Goal: Task Accomplishment & Management: Complete application form

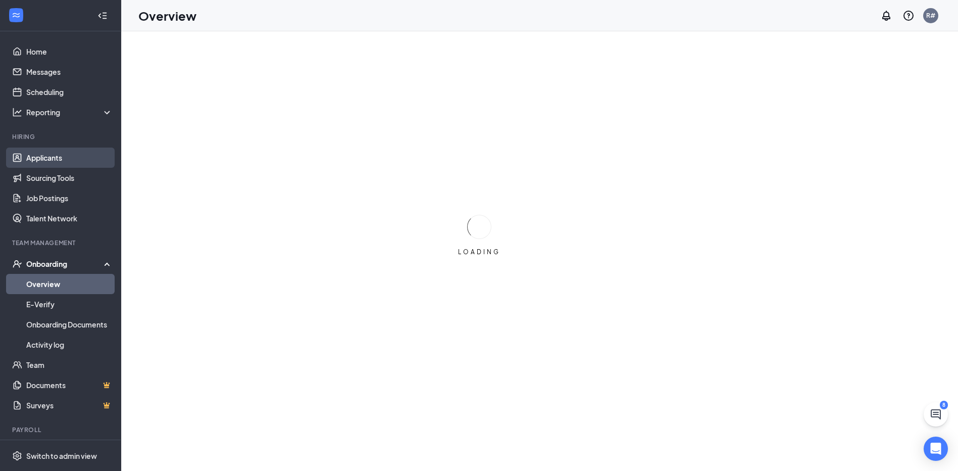
click at [60, 159] on link "Applicants" at bounding box center [69, 158] width 86 height 20
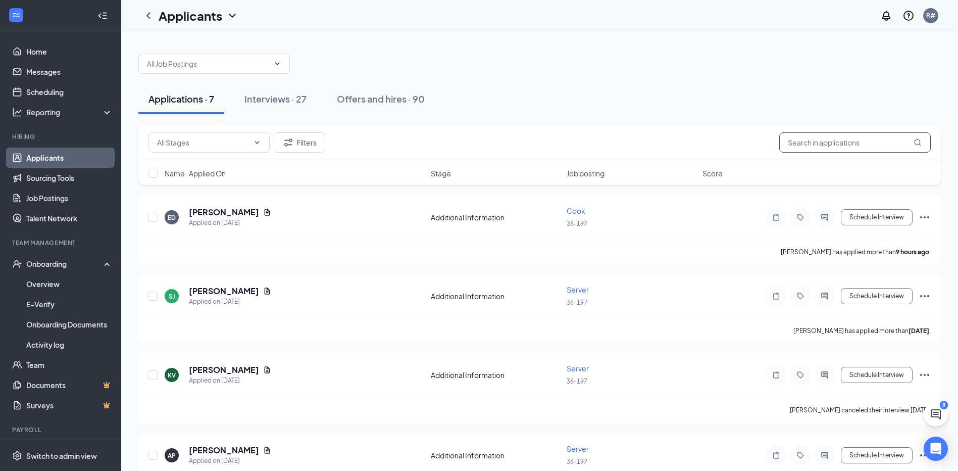
click at [840, 142] on input "text" at bounding box center [856, 142] width 152 height 20
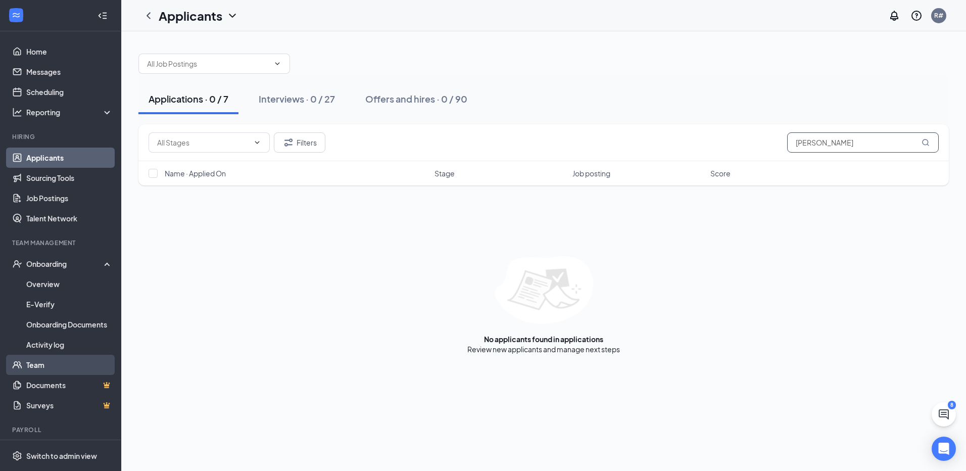
type input "brittany"
click at [42, 363] on link "Team" at bounding box center [69, 365] width 86 height 20
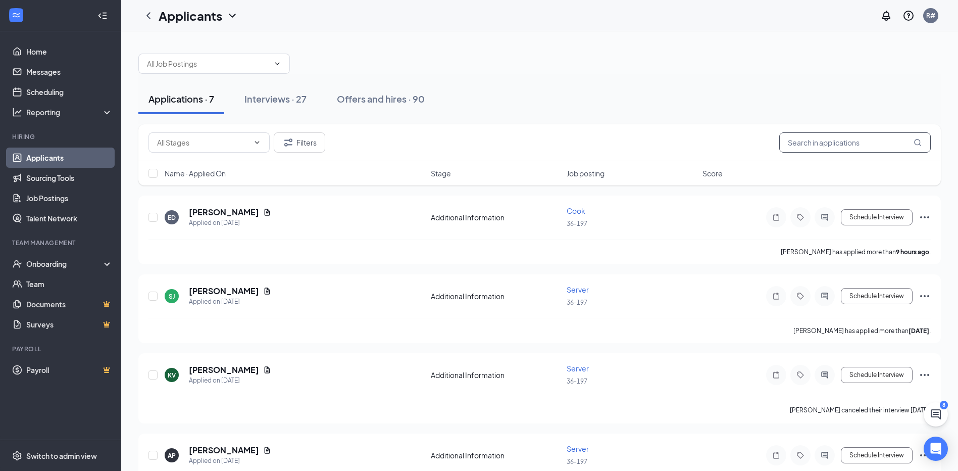
click at [880, 143] on input "text" at bounding box center [856, 142] width 152 height 20
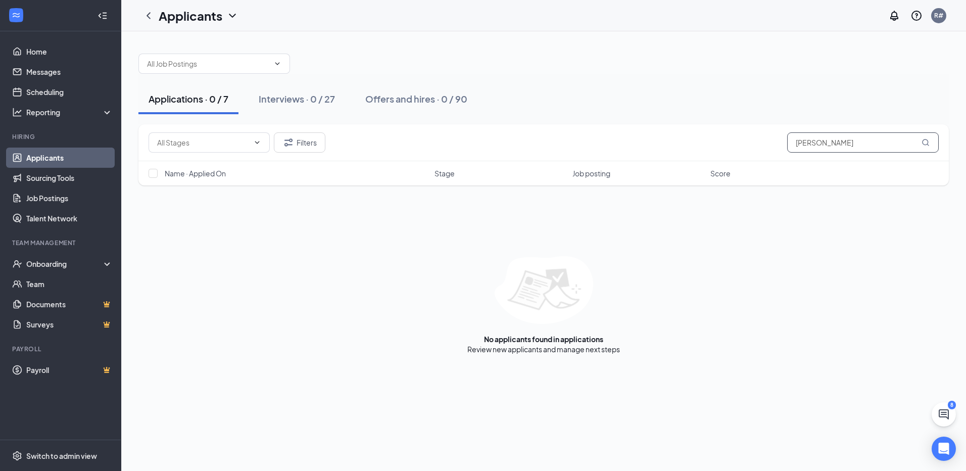
type input "brittany vincent"
click at [278, 100] on div "Interviews · 0 / 27" at bounding box center [297, 98] width 76 height 13
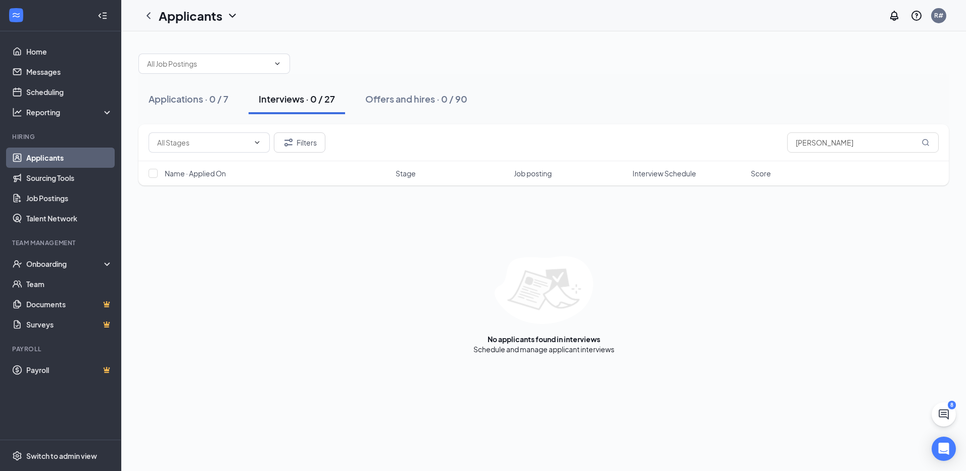
click at [291, 100] on div "Interviews · 0 / 27" at bounding box center [297, 98] width 76 height 13
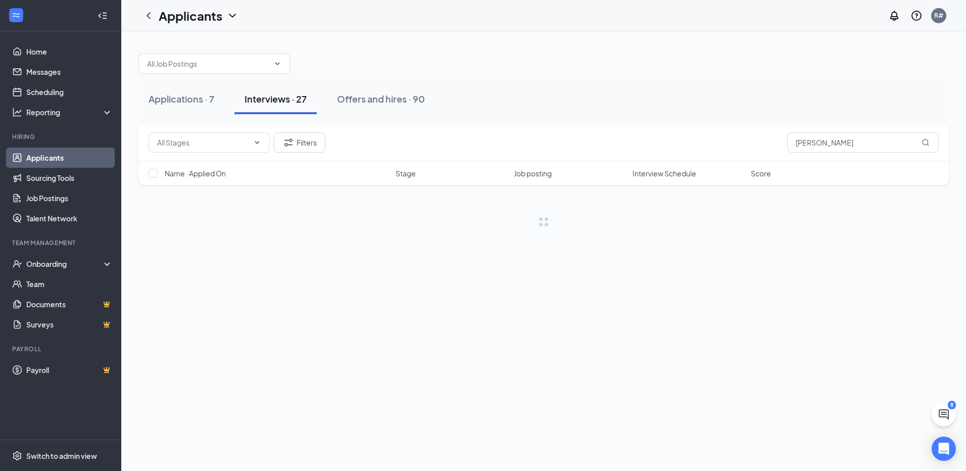
click at [292, 100] on div "Interviews · 27" at bounding box center [276, 98] width 62 height 13
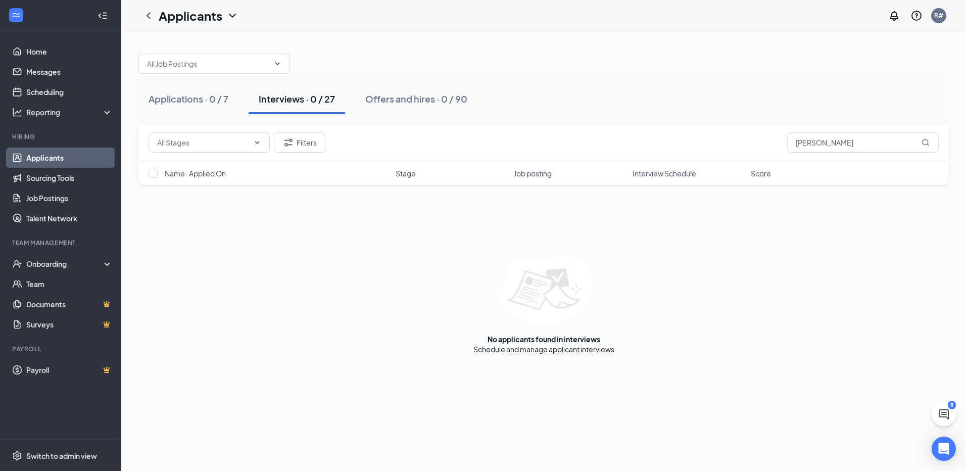
click at [300, 99] on div "Interviews · 0 / 27" at bounding box center [297, 98] width 76 height 13
click at [38, 153] on link "Applicants" at bounding box center [69, 158] width 86 height 20
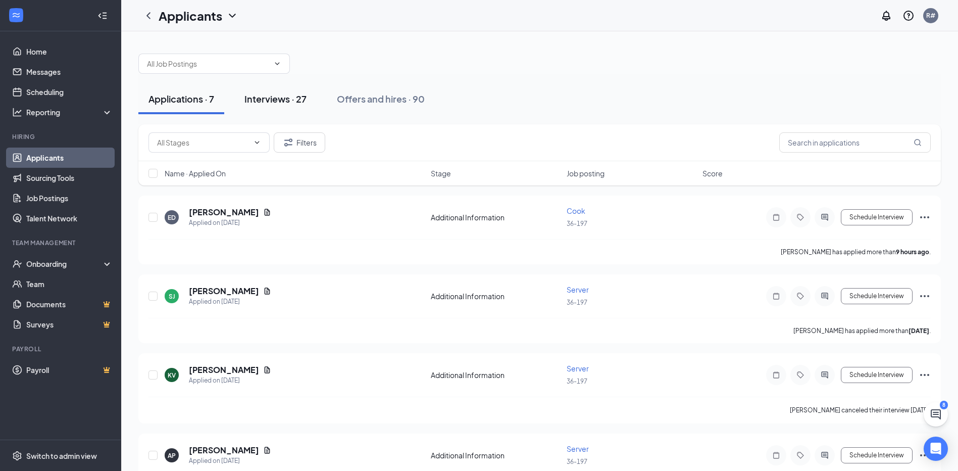
click at [277, 101] on div "Interviews · 27" at bounding box center [276, 98] width 62 height 13
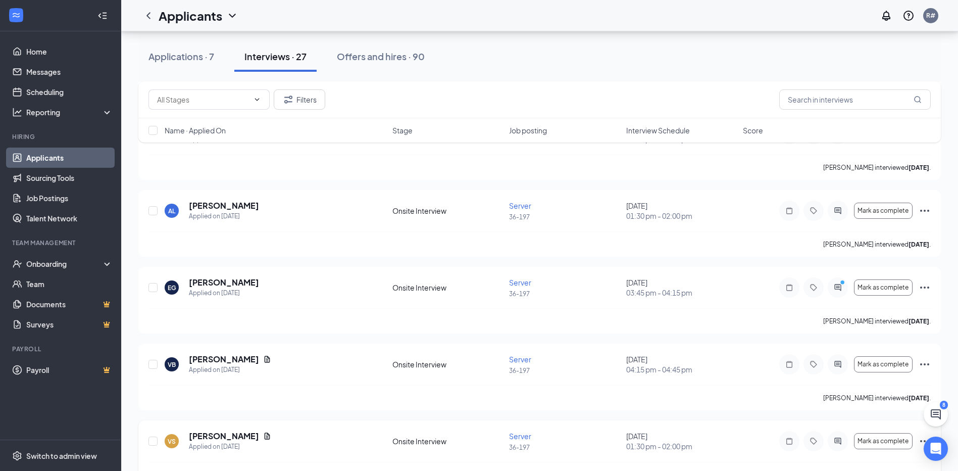
scroll to position [1465, 0]
click at [860, 100] on input "text" at bounding box center [856, 99] width 152 height 20
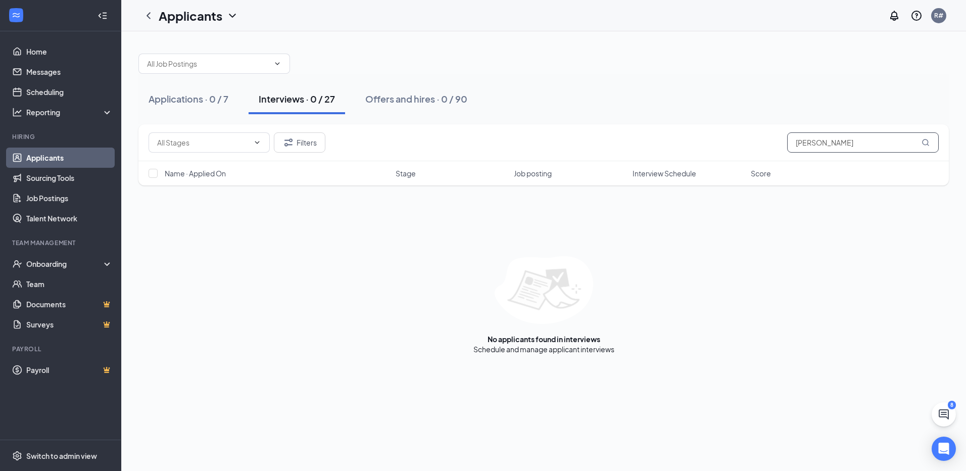
type input "brittany"
click at [408, 92] on div "Offers and hires · 0 / 90" at bounding box center [416, 98] width 102 height 13
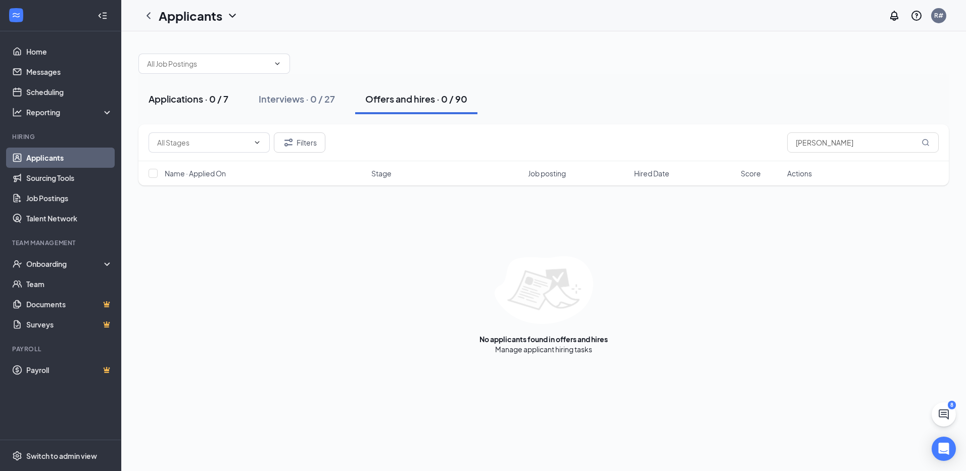
click at [200, 95] on div "Applications · 0 / 7" at bounding box center [189, 98] width 80 height 13
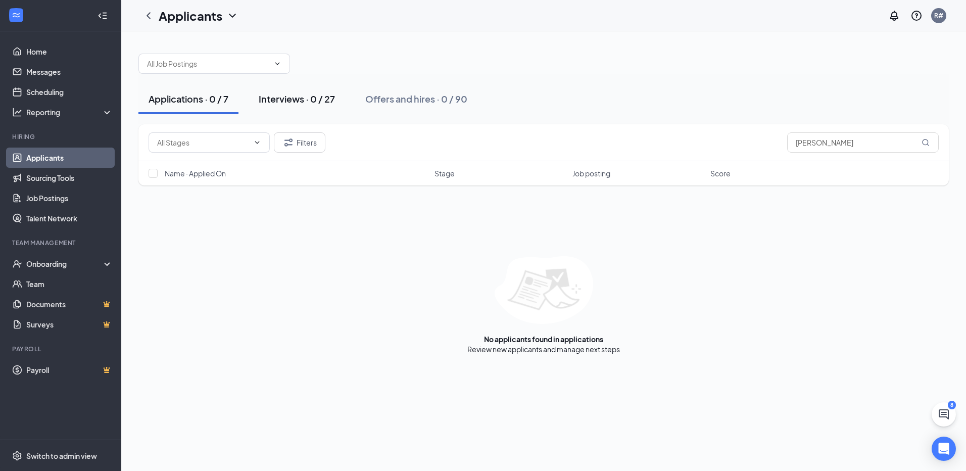
click at [285, 95] on div "Interviews · 0 / 27" at bounding box center [297, 98] width 76 height 13
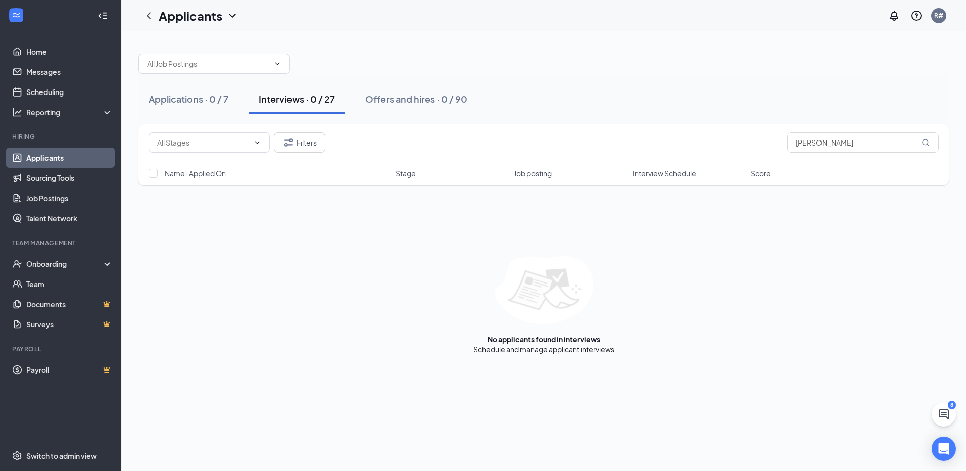
click at [55, 161] on link "Applicants" at bounding box center [69, 158] width 86 height 20
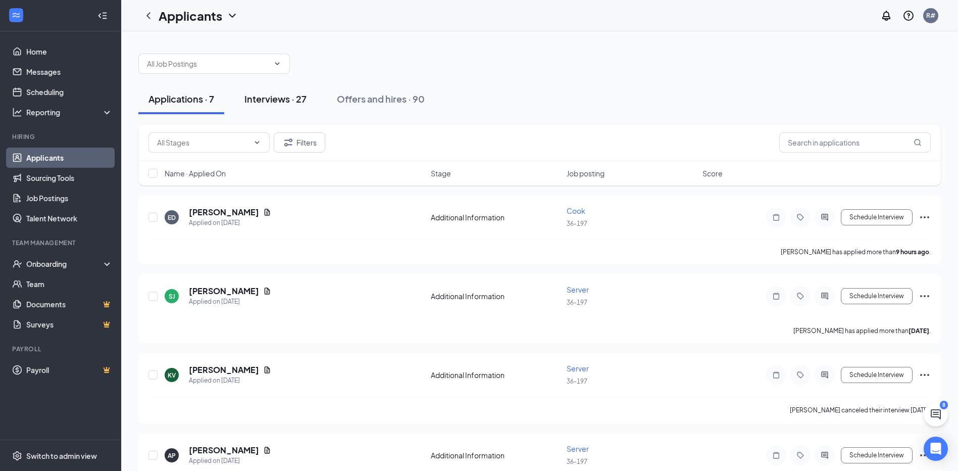
click at [276, 101] on div "Interviews · 27" at bounding box center [276, 98] width 62 height 13
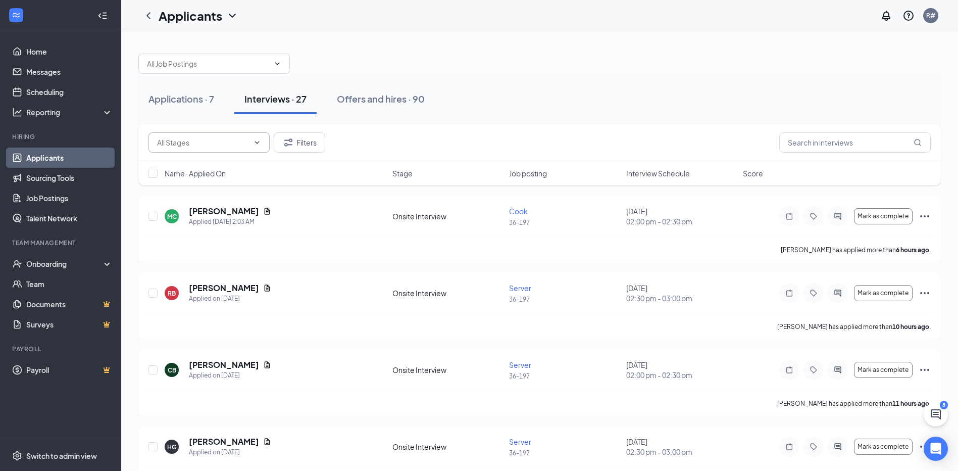
click at [192, 148] on span at bounding box center [209, 142] width 121 height 20
click at [190, 142] on input "text" at bounding box center [203, 142] width 92 height 11
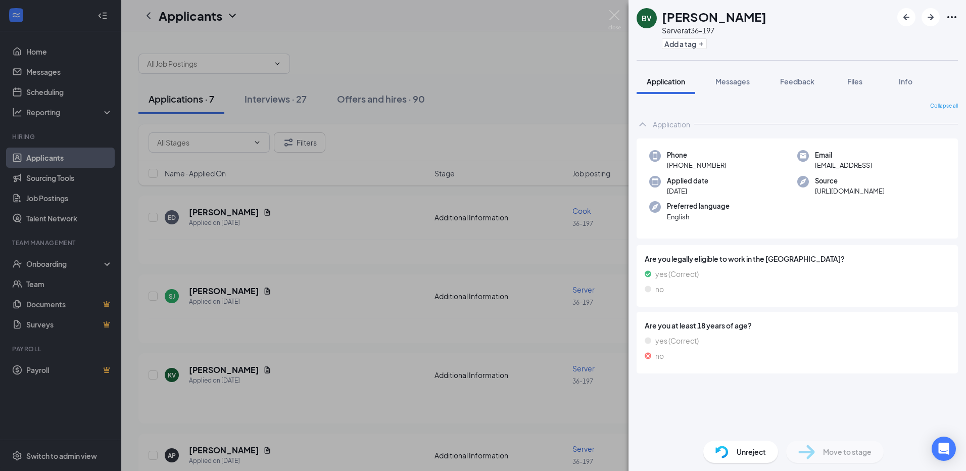
click at [746, 451] on span "Unreject" at bounding box center [751, 451] width 29 height 11
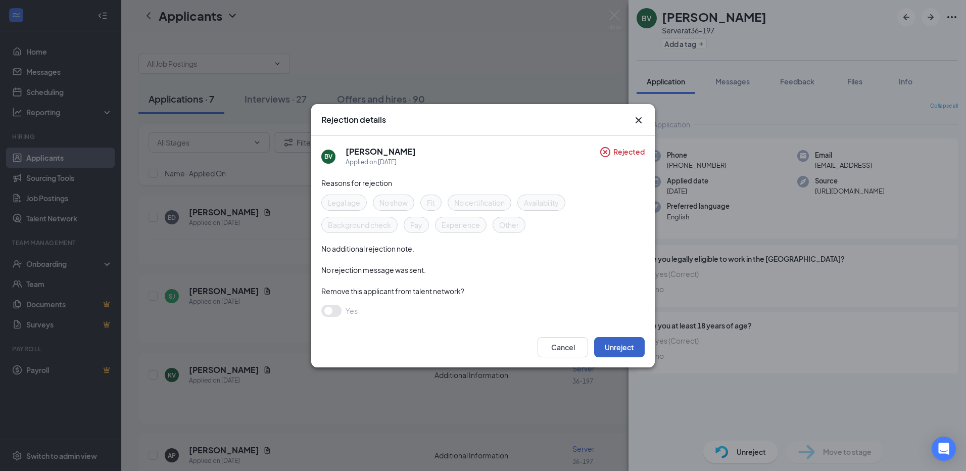
click at [616, 345] on button "Unreject" at bounding box center [619, 347] width 51 height 20
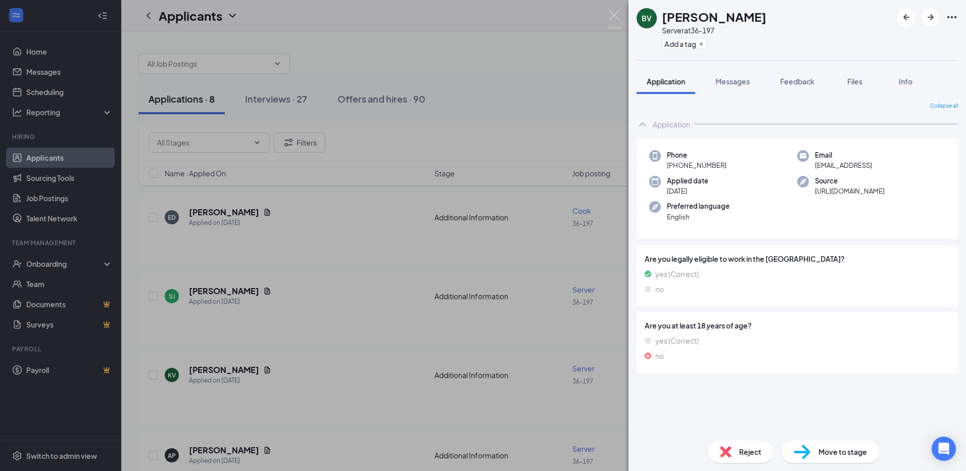
click at [834, 453] on span "Move to stage" at bounding box center [842, 451] width 49 height 11
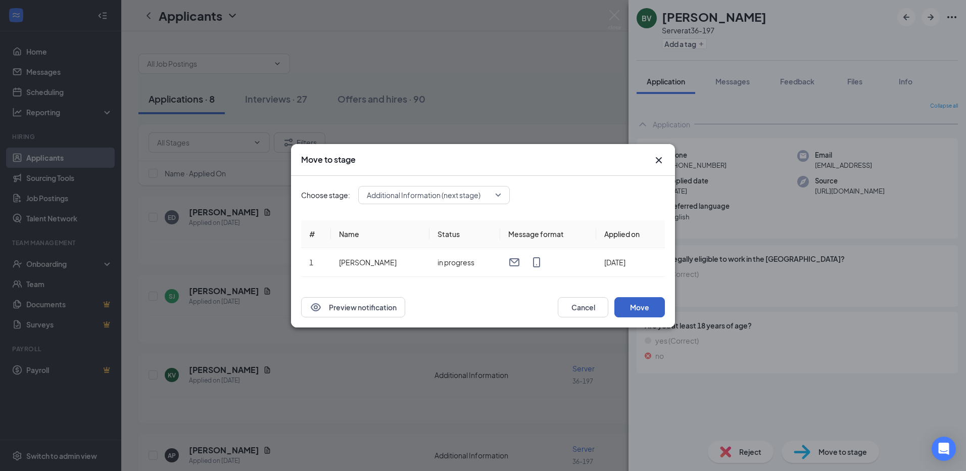
click at [648, 310] on button "Move" at bounding box center [639, 307] width 51 height 20
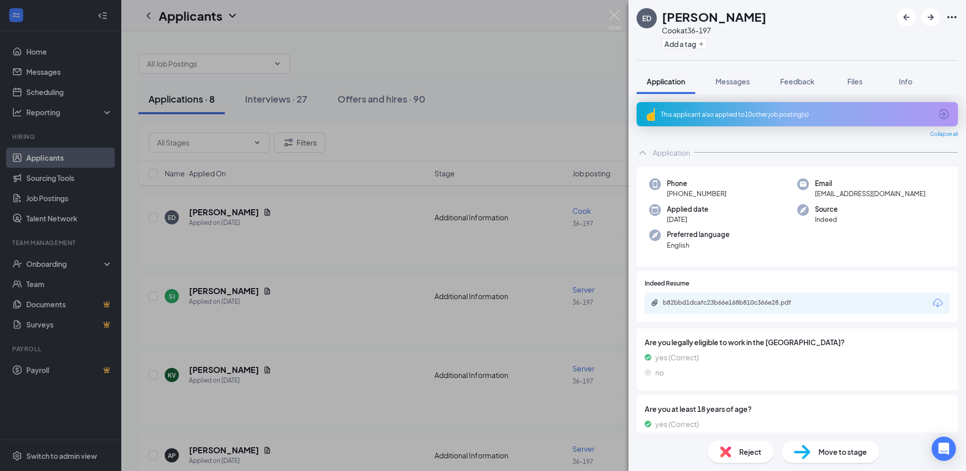
click at [518, 59] on div "ED Eric Delgado Cook at 36-197 Add a tag Application Messages Feedback Files In…" at bounding box center [483, 235] width 966 height 471
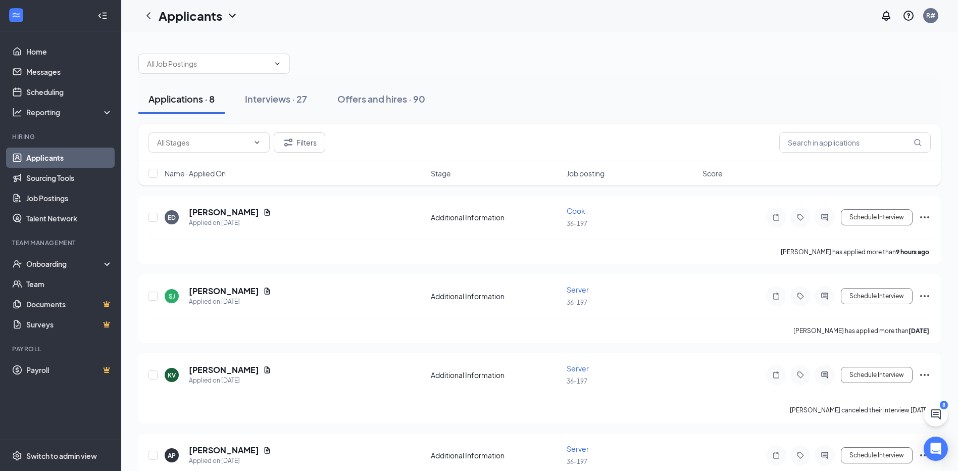
click at [181, 97] on div "Applications · 8" at bounding box center [182, 98] width 66 height 13
drag, startPoint x: 793, startPoint y: 138, endPoint x: 834, endPoint y: 143, distance: 41.2
click at [793, 138] on input "text" at bounding box center [856, 142] width 152 height 20
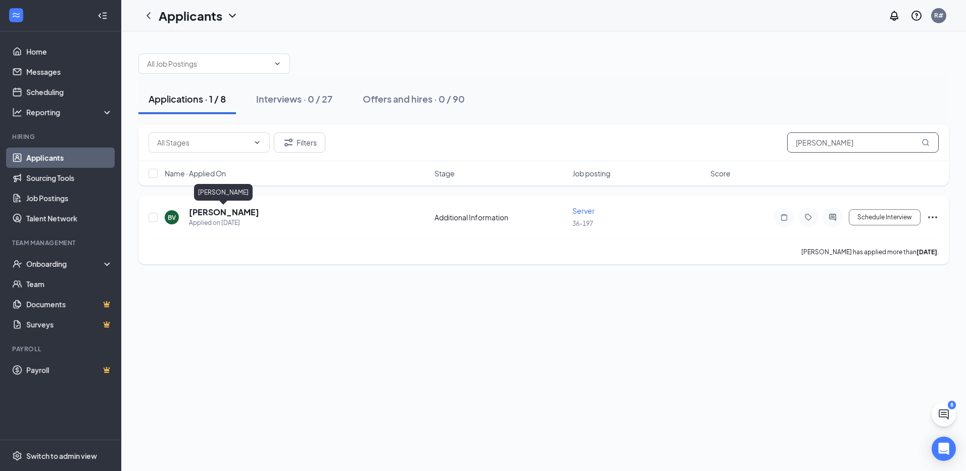
type input "brittany"
click at [221, 207] on h5 "[PERSON_NAME]" at bounding box center [224, 212] width 70 height 11
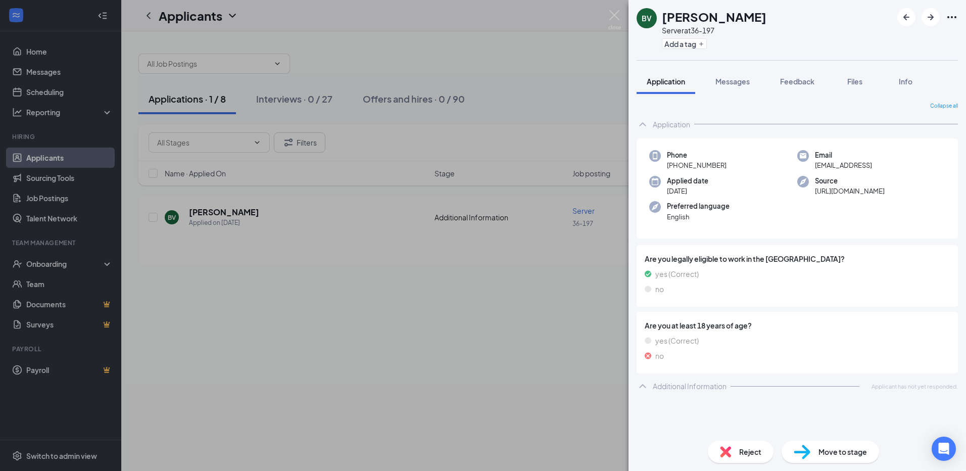
click at [219, 213] on div "BV Brittany Vicente Server at 36-197 Add a tag Application Messages Feedback Fi…" at bounding box center [483, 235] width 966 height 471
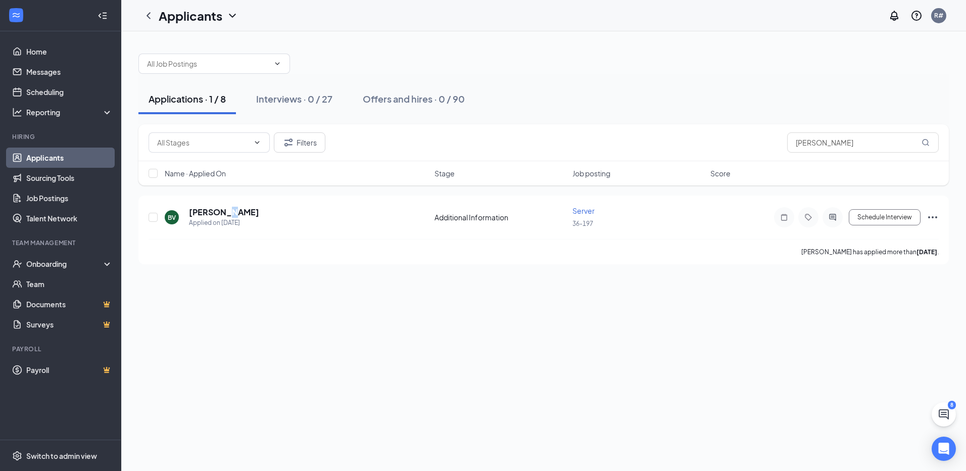
click at [219, 214] on h5 "[PERSON_NAME]" at bounding box center [224, 212] width 70 height 11
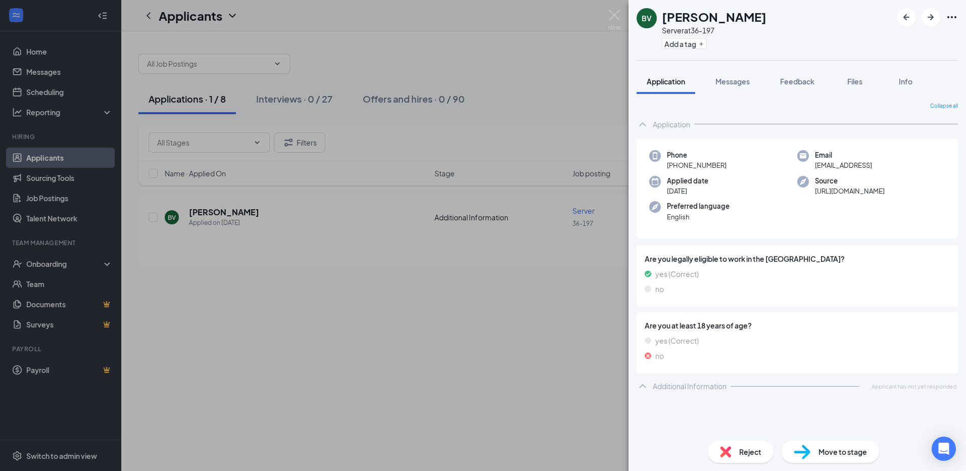
click at [829, 452] on span "Move to stage" at bounding box center [842, 451] width 49 height 11
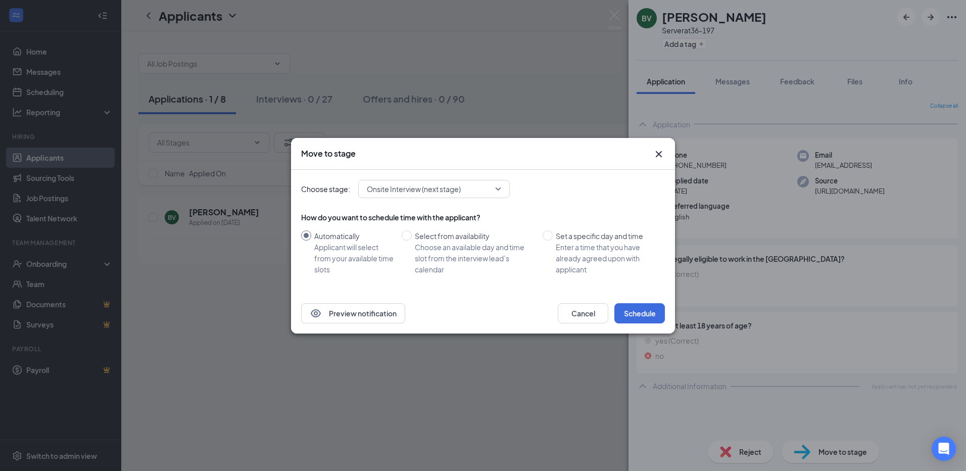
click at [470, 192] on span "Onsite Interview (next stage)" at bounding box center [429, 188] width 125 height 15
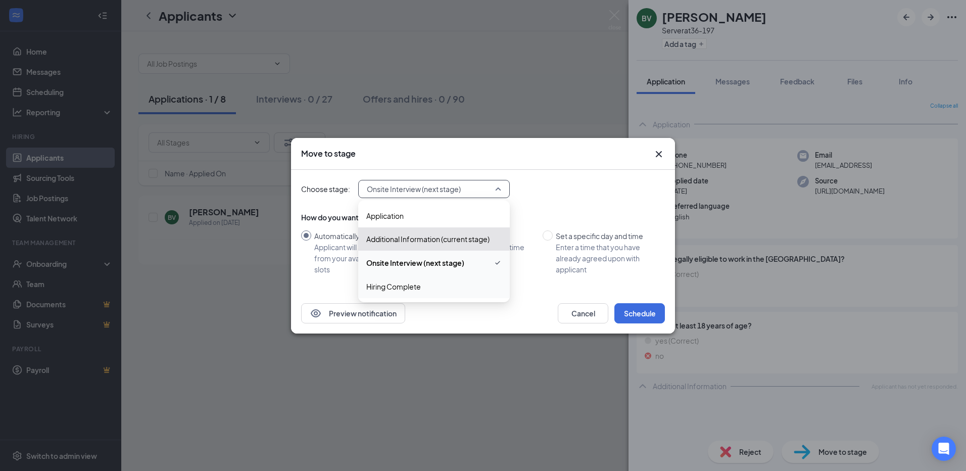
click at [408, 287] on span "Hiring Complete" at bounding box center [393, 286] width 55 height 11
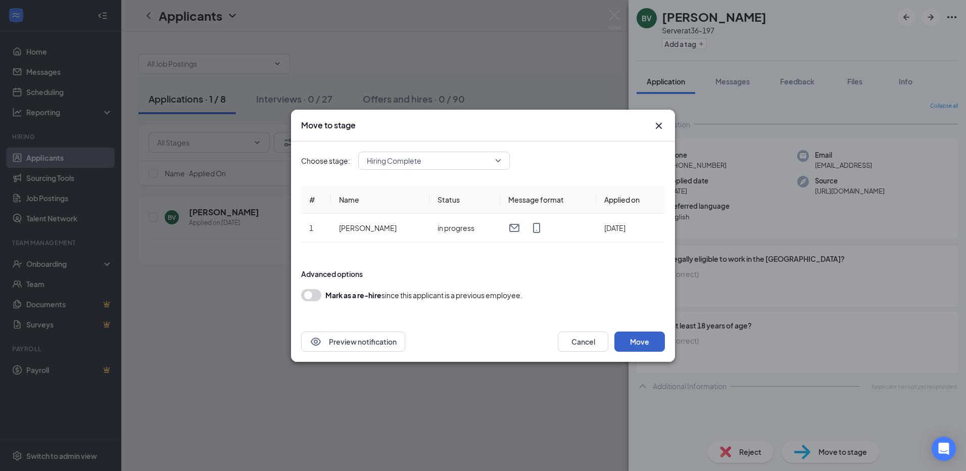
click at [637, 341] on button "Move" at bounding box center [639, 341] width 51 height 20
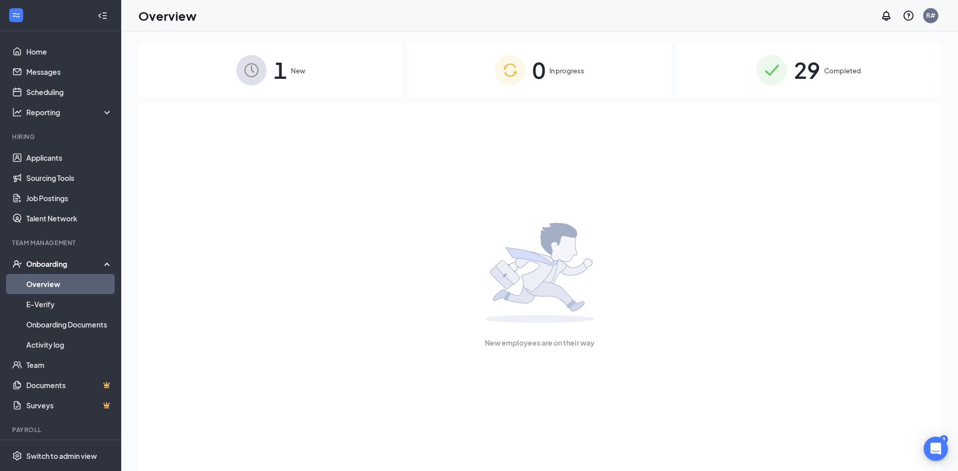
click at [279, 76] on span "1" at bounding box center [280, 70] width 13 height 35
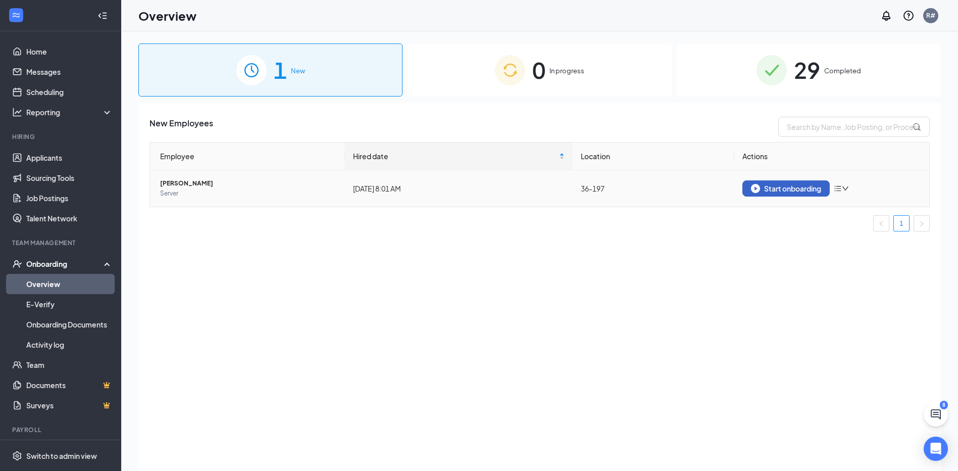
click at [783, 188] on div "Start onboarding" at bounding box center [786, 188] width 70 height 9
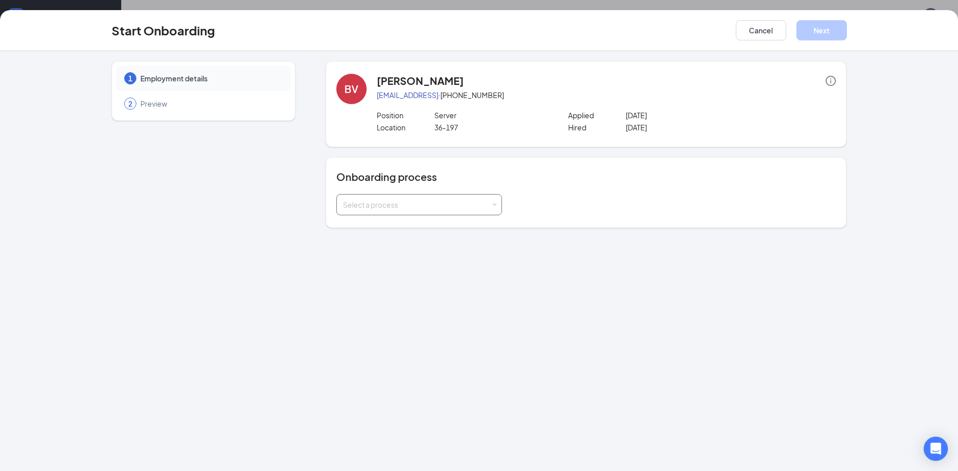
click at [481, 204] on div "Select a process" at bounding box center [417, 205] width 148 height 10
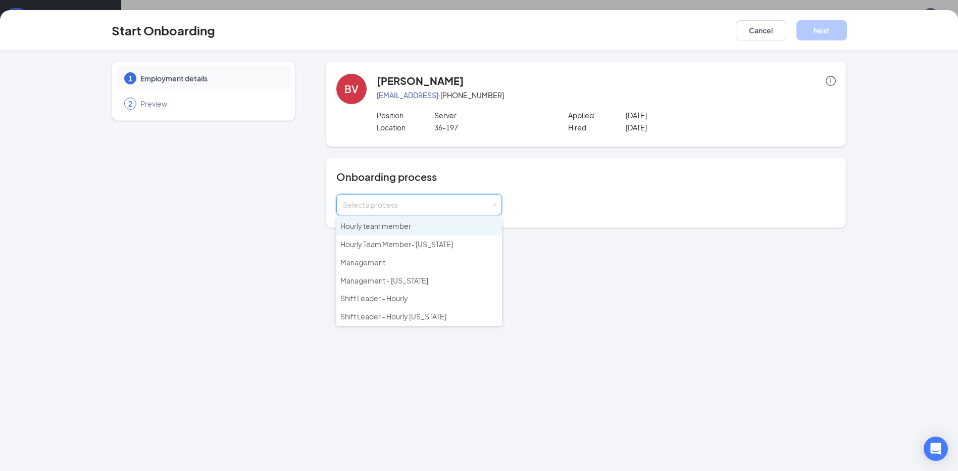
click at [425, 230] on li "Hourly team member" at bounding box center [419, 226] width 166 height 18
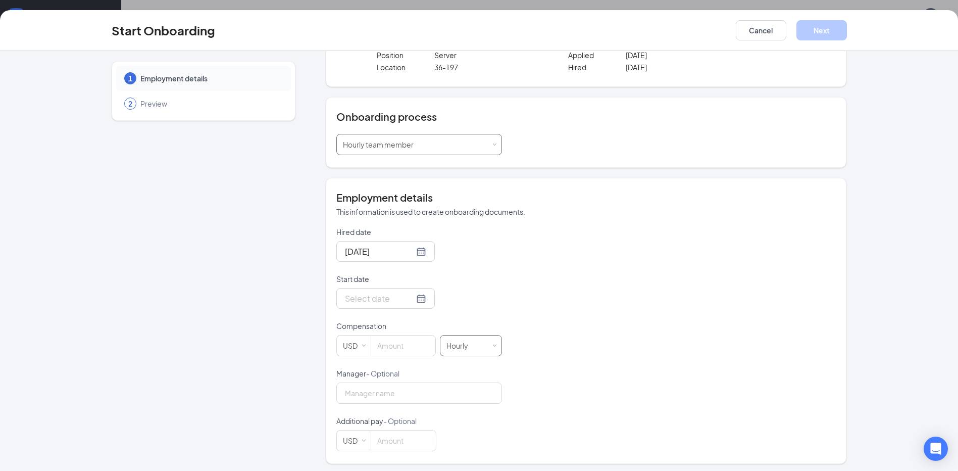
scroll to position [63, 0]
click at [363, 296] on input "Start date" at bounding box center [379, 295] width 69 height 13
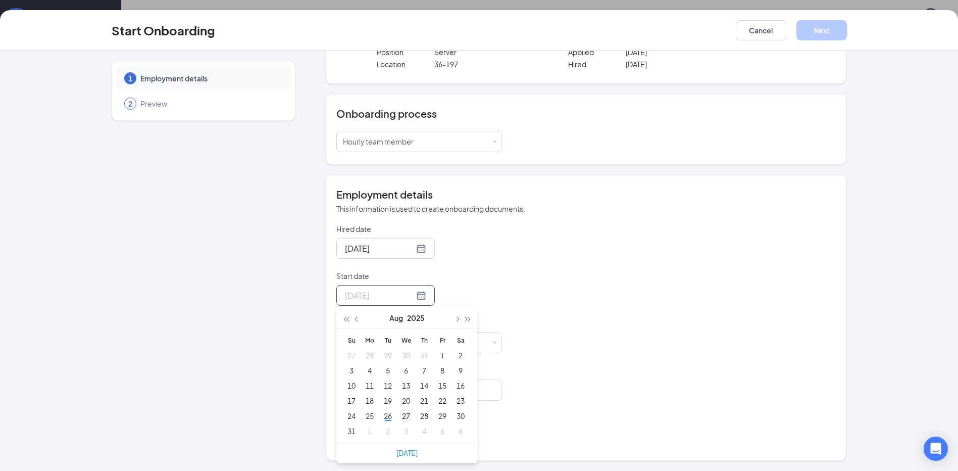
type input "[DATE]"
click at [403, 417] on div "27" at bounding box center [406, 416] width 12 height 12
click at [388, 346] on input at bounding box center [403, 342] width 64 height 20
type input "9.98"
type input "[PERSON_NAME]"
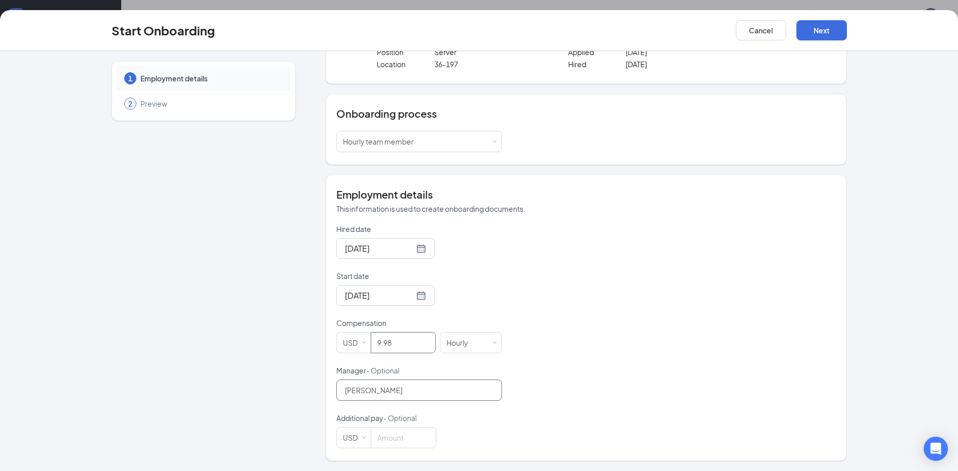
scroll to position [45, 0]
click at [830, 31] on button "Next" at bounding box center [822, 30] width 51 height 20
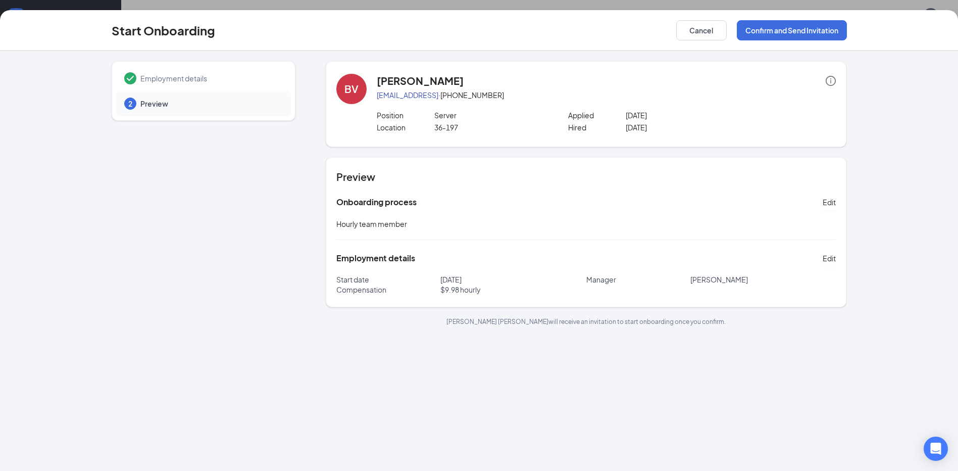
scroll to position [0, 0]
click at [781, 32] on button "Confirm and Send Invitation" at bounding box center [792, 30] width 110 height 20
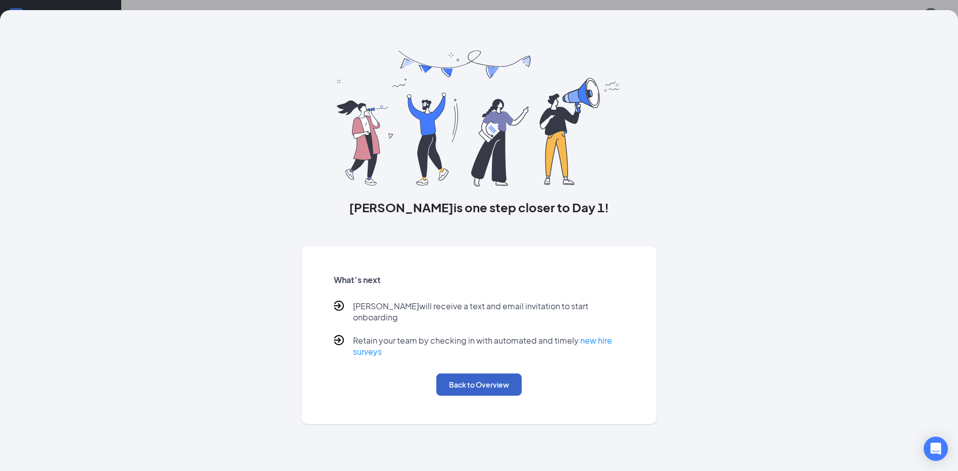
click at [474, 380] on button "Back to Overview" at bounding box center [479, 384] width 85 height 22
